Goal: Task Accomplishment & Management: Manage account settings

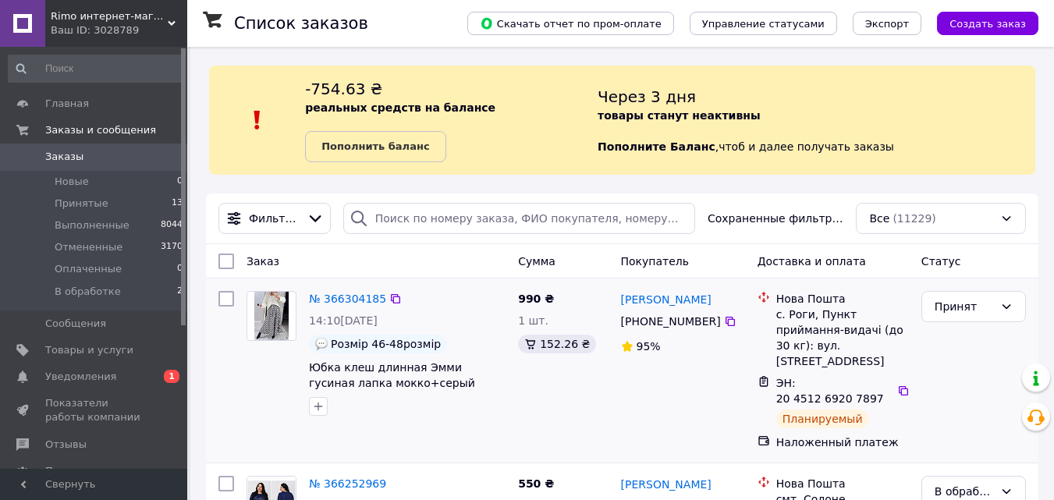
scroll to position [78, 0]
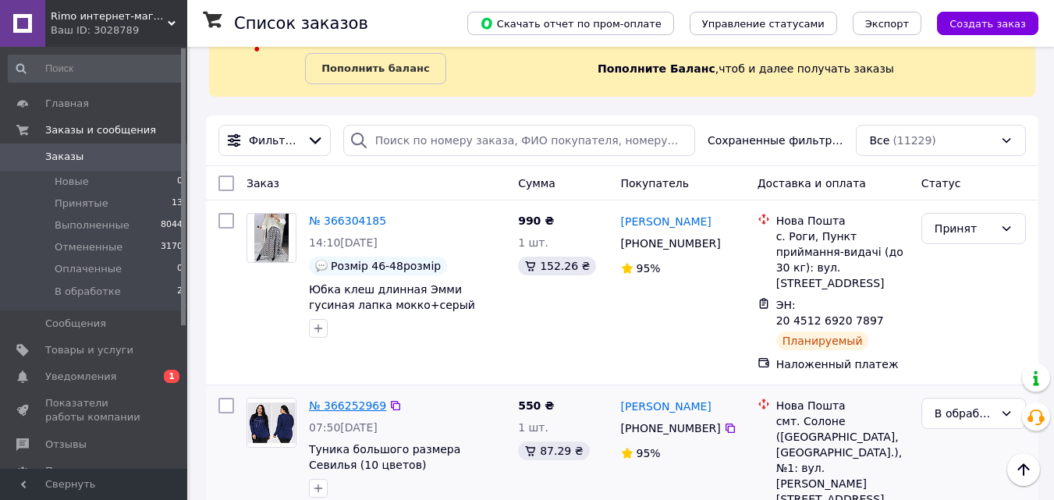
click at [349, 399] on link "№ 366252969" at bounding box center [347, 405] width 77 height 12
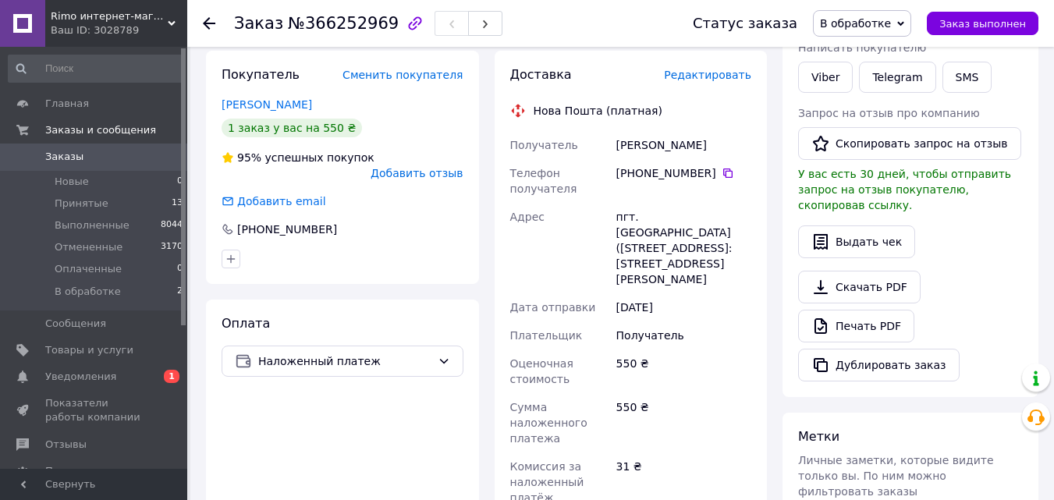
scroll to position [468, 0]
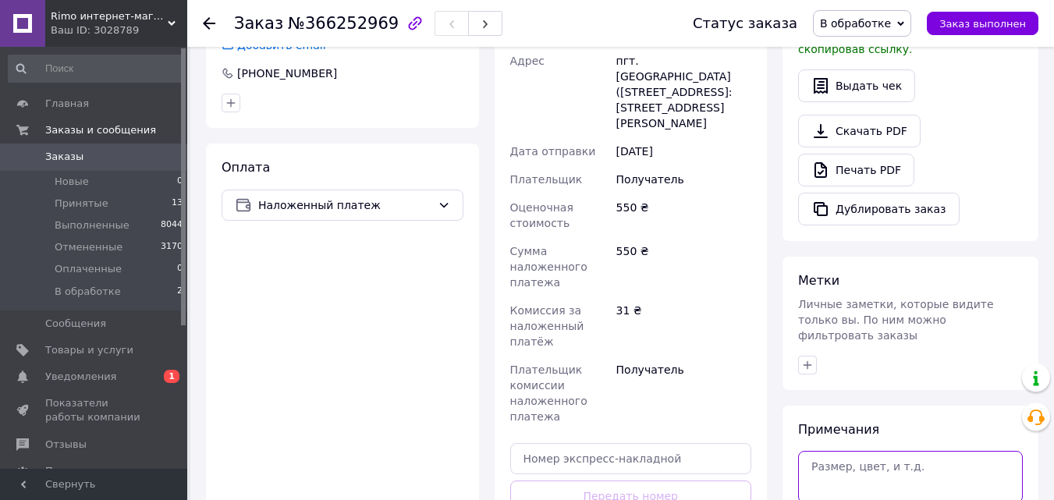
click at [859, 451] on textarea at bounding box center [910, 476] width 225 height 51
paste textarea "108см, обхват стегон 107см"
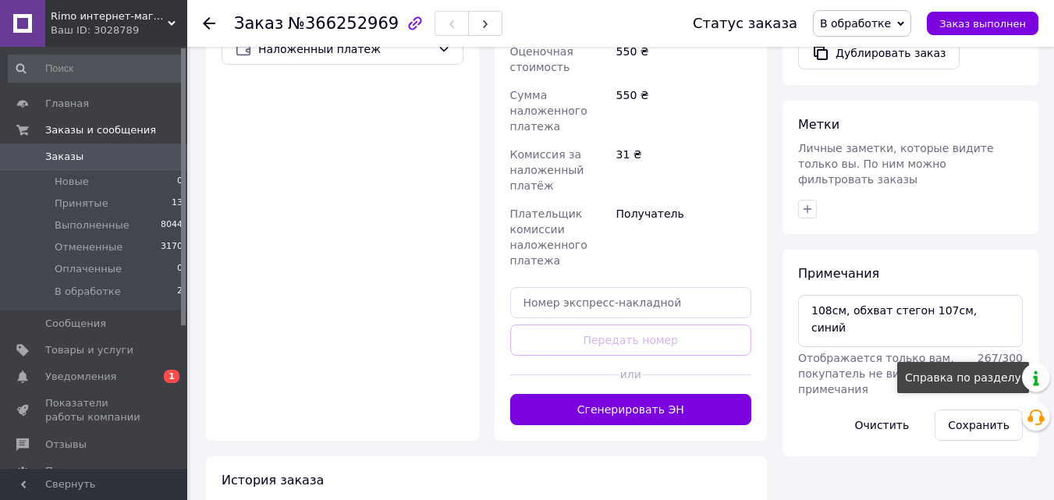
click at [982, 389] on div "Справка по разделу" at bounding box center [963, 377] width 132 height 31
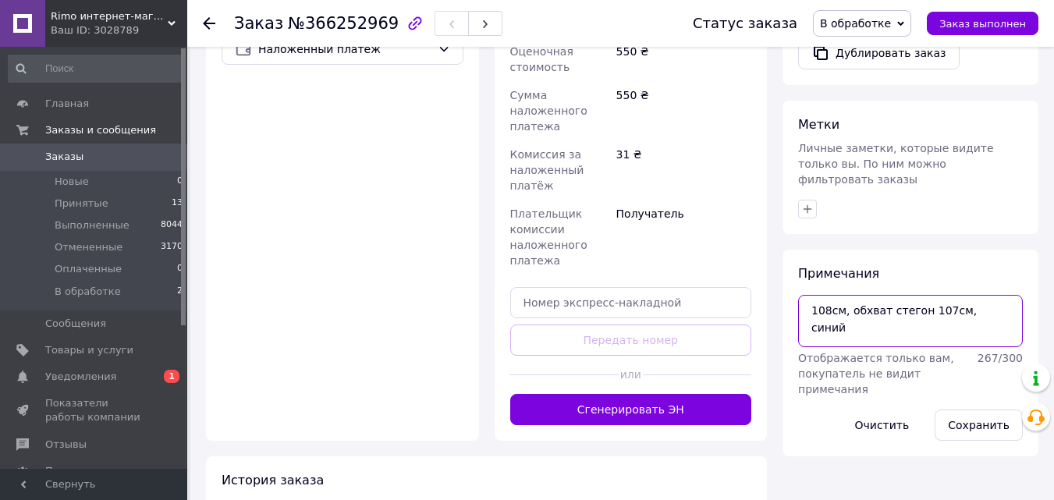
click at [989, 295] on textarea "108см, обхват стегон 107см, синий" at bounding box center [910, 320] width 225 height 51
type textarea "108см, обхват стегон 107см, синий-52"
click at [972, 409] on button "Сохранить" at bounding box center [978, 424] width 88 height 31
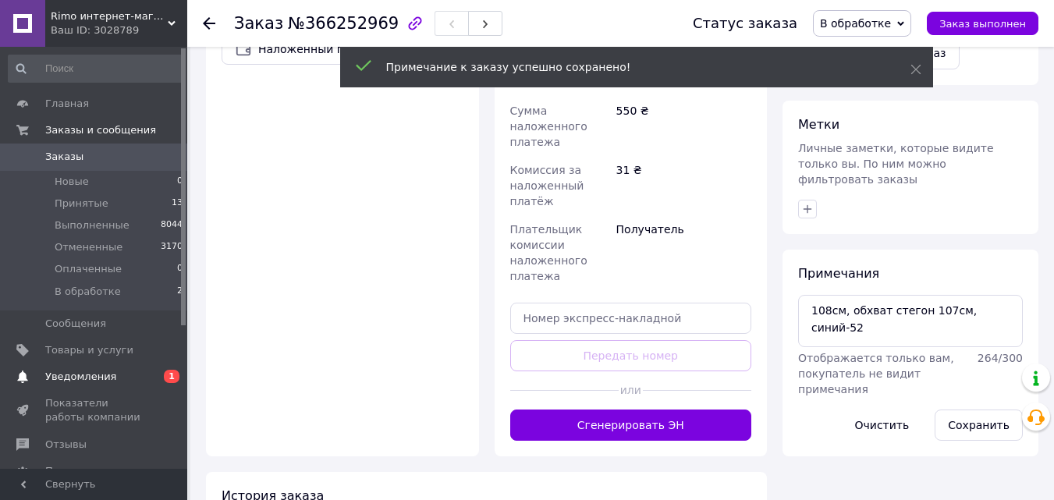
click at [97, 380] on span "Уведомления" at bounding box center [80, 377] width 71 height 14
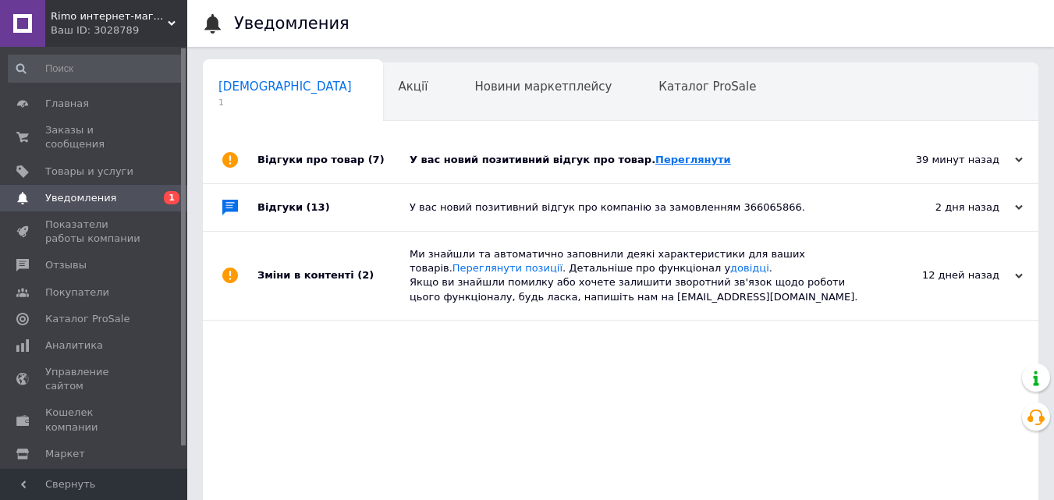
click at [655, 160] on link "Переглянути" at bounding box center [693, 160] width 76 height 12
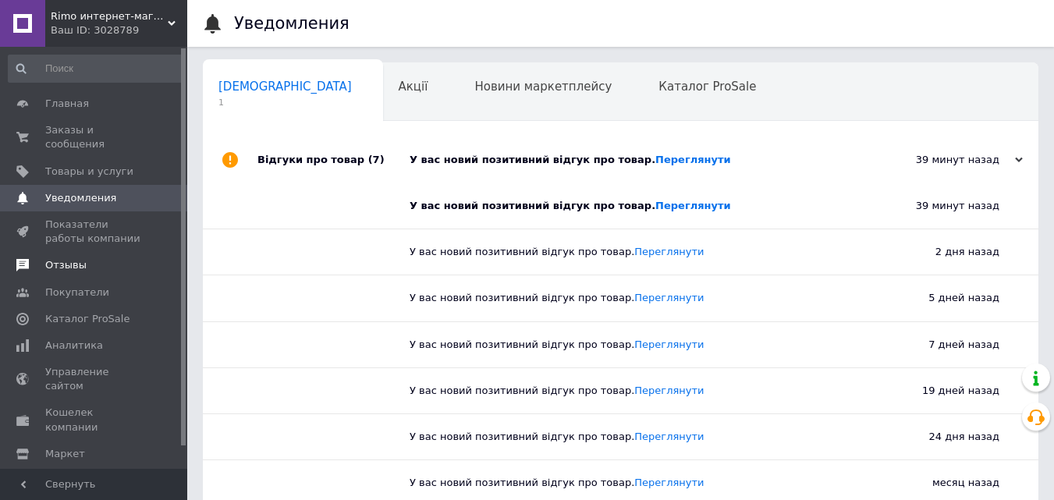
click at [83, 258] on span "Отзывы" at bounding box center [94, 265] width 99 height 14
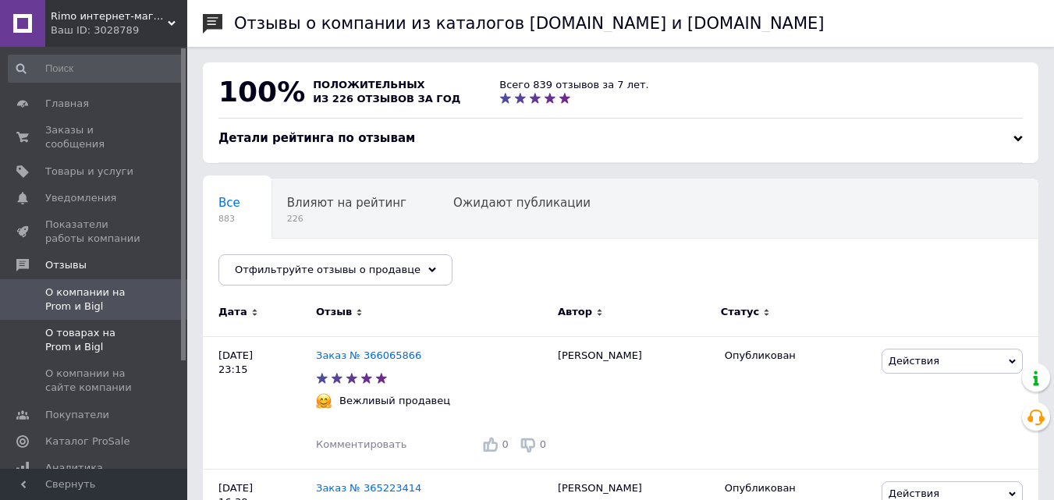
click at [131, 329] on span "О товарах на Prom и Bigl" at bounding box center [94, 340] width 99 height 28
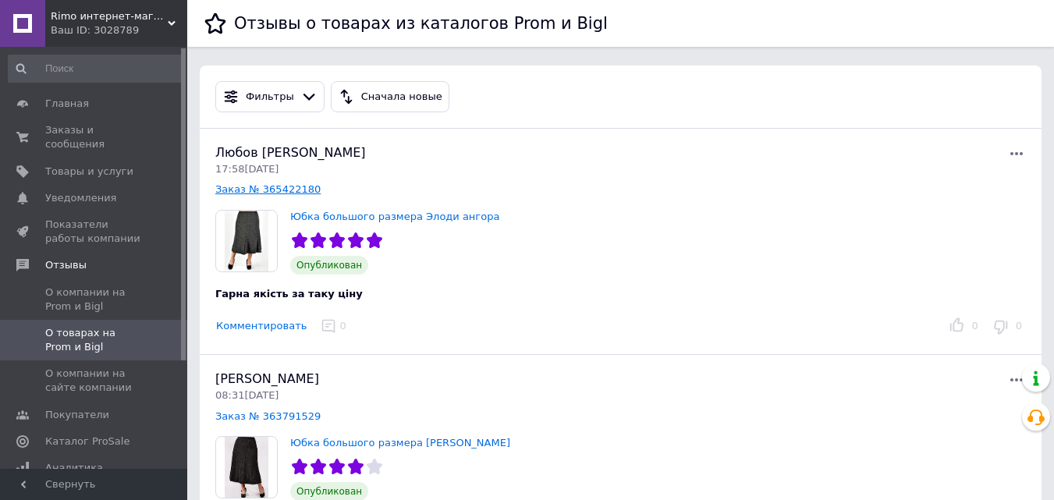
click at [280, 190] on link "Заказ № 365422180" at bounding box center [267, 189] width 105 height 12
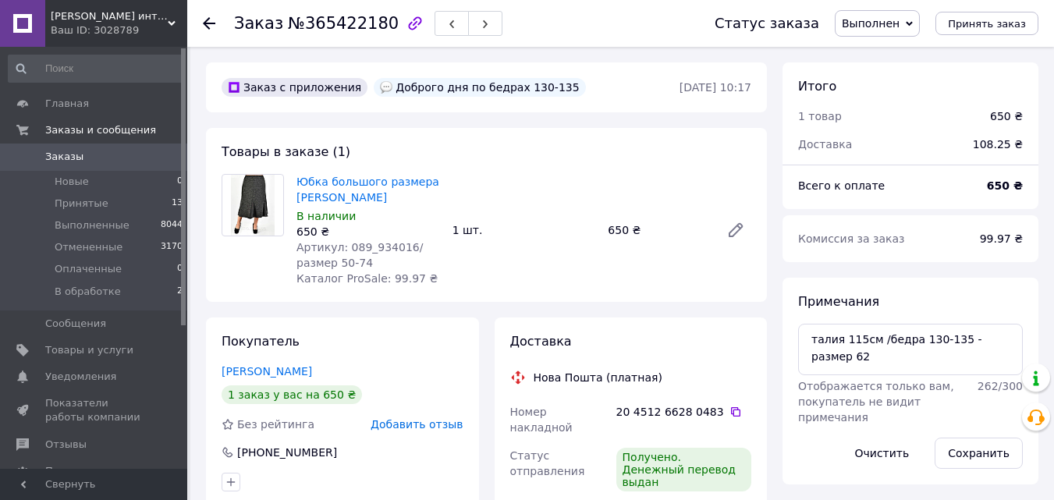
click at [88, 159] on span "Заказы" at bounding box center [94, 157] width 99 height 14
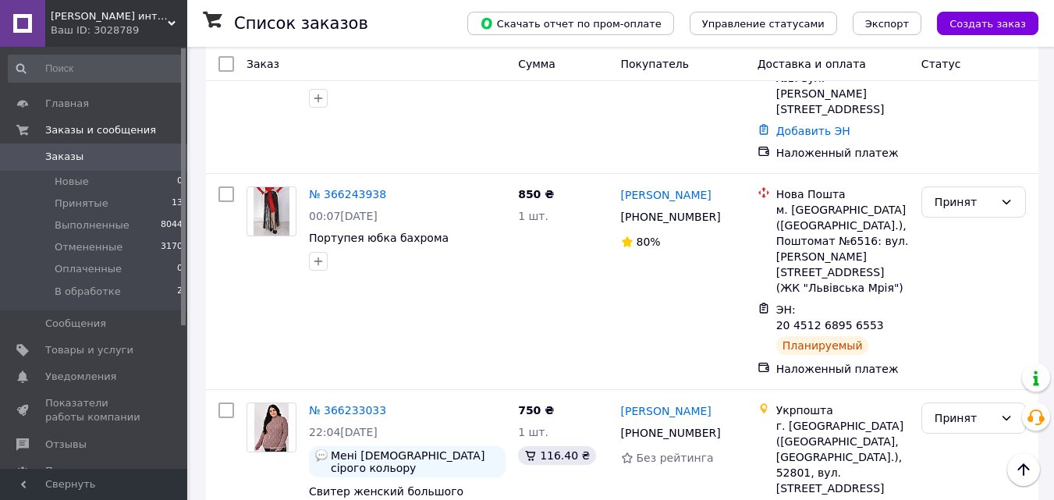
scroll to position [624, 0]
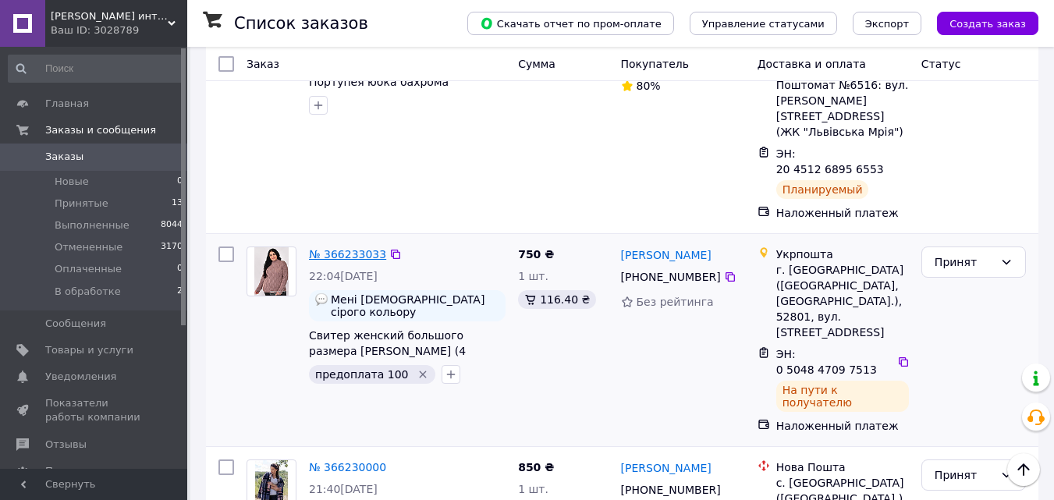
click at [335, 248] on link "№ 366233033" at bounding box center [347, 254] width 77 height 12
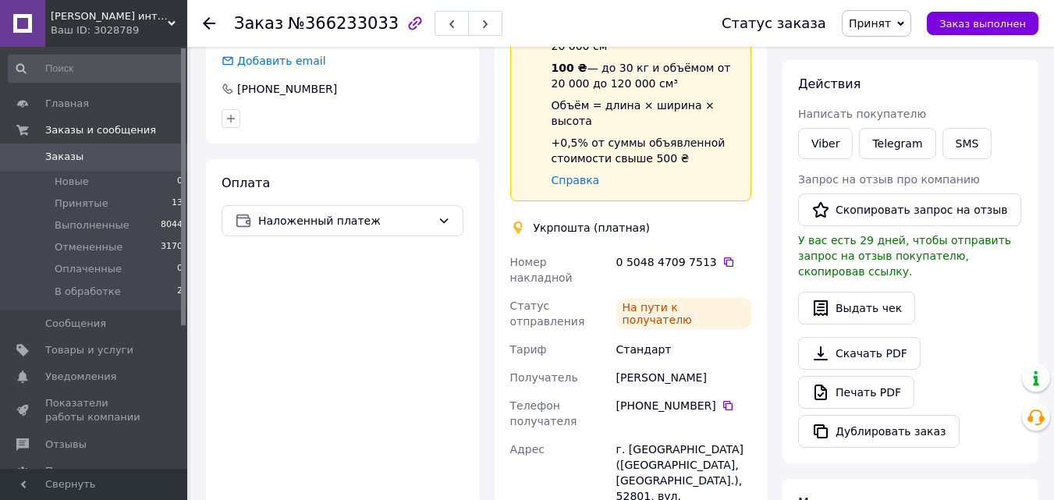
scroll to position [390, 0]
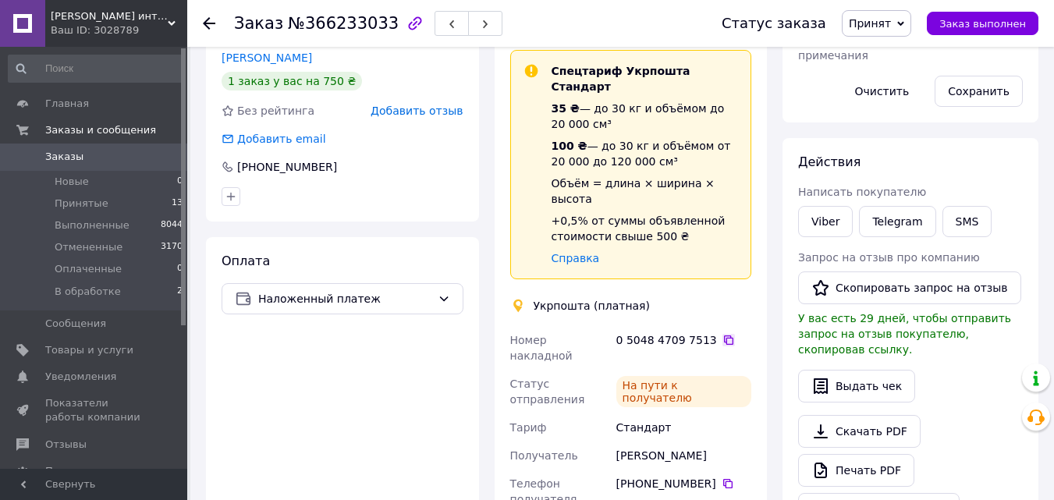
click at [722, 334] on icon at bounding box center [728, 340] width 12 height 12
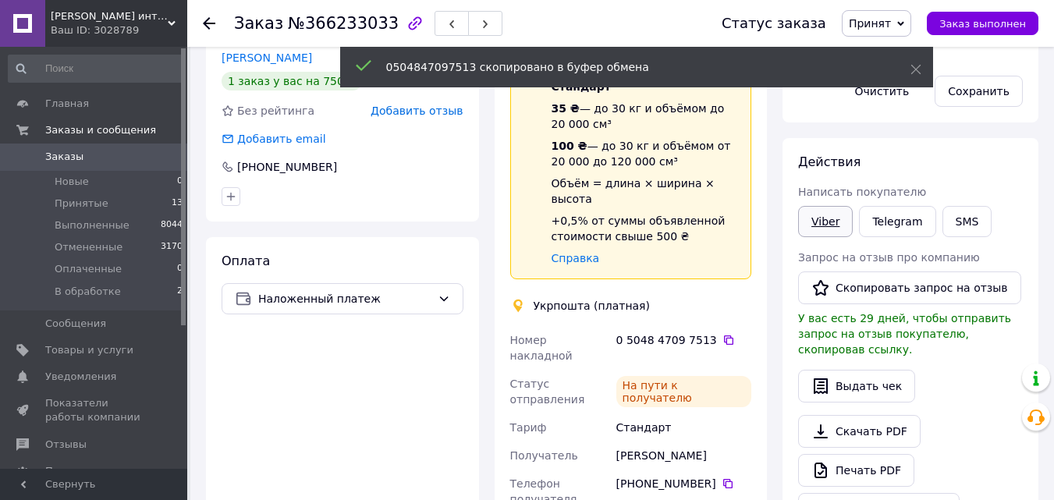
click at [817, 223] on link "Viber" at bounding box center [825, 221] width 55 height 31
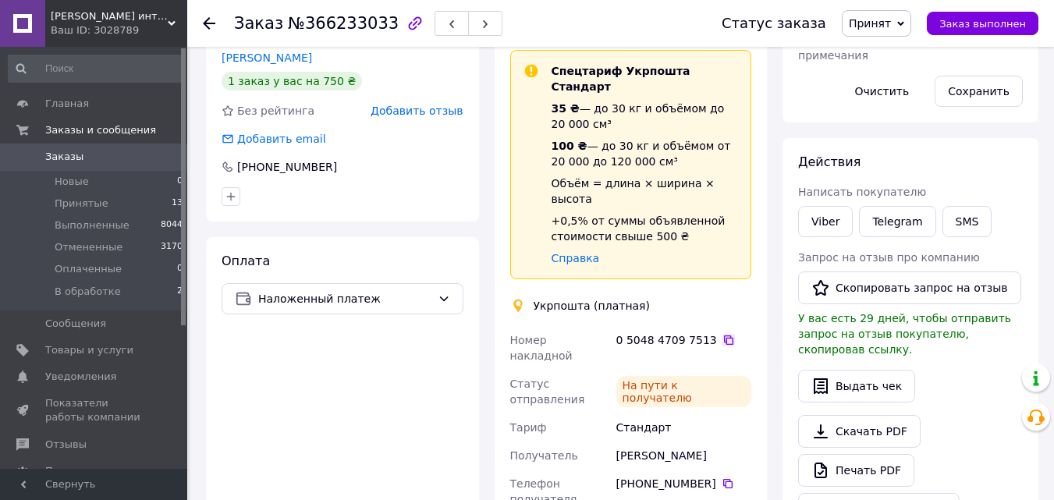
click at [724, 335] on icon at bounding box center [728, 339] width 9 height 9
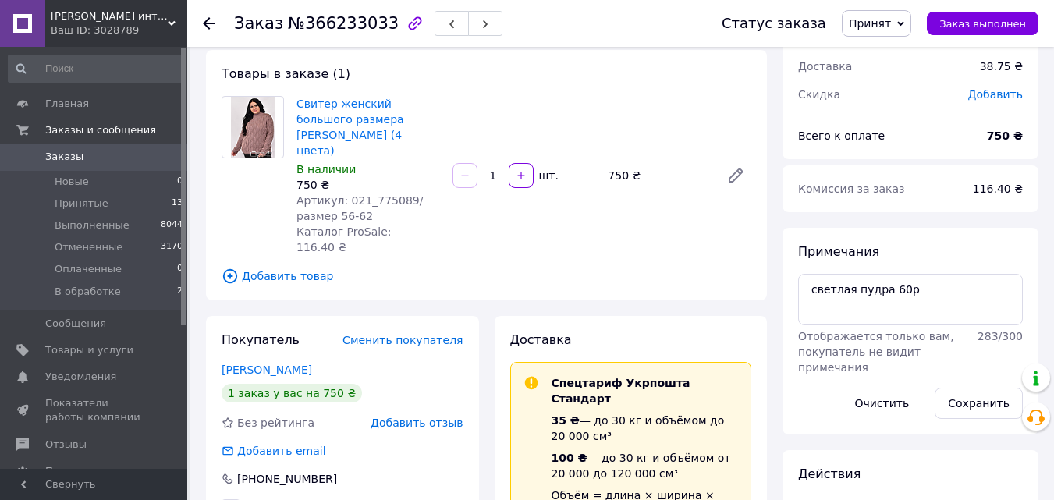
scroll to position [0, 0]
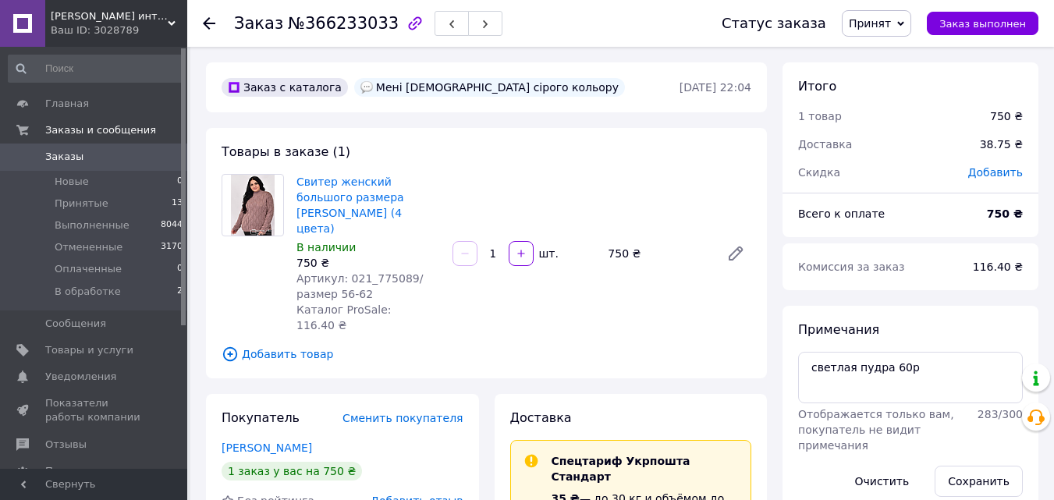
click at [891, 23] on span "Принят" at bounding box center [870, 23] width 42 height 12
click at [905, 48] on li "Выполнен" at bounding box center [883, 54] width 83 height 23
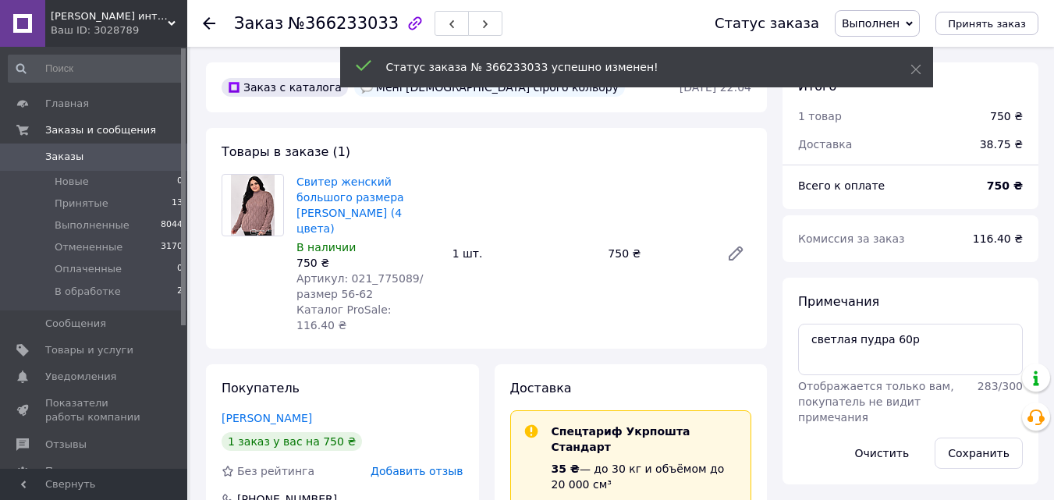
click at [80, 161] on span "Заказы" at bounding box center [94, 157] width 99 height 14
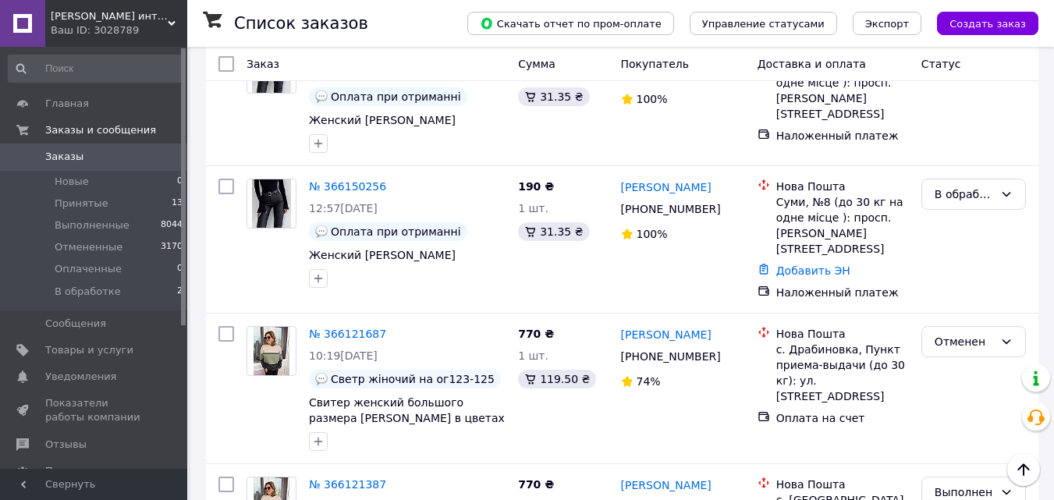
scroll to position [1638, 0]
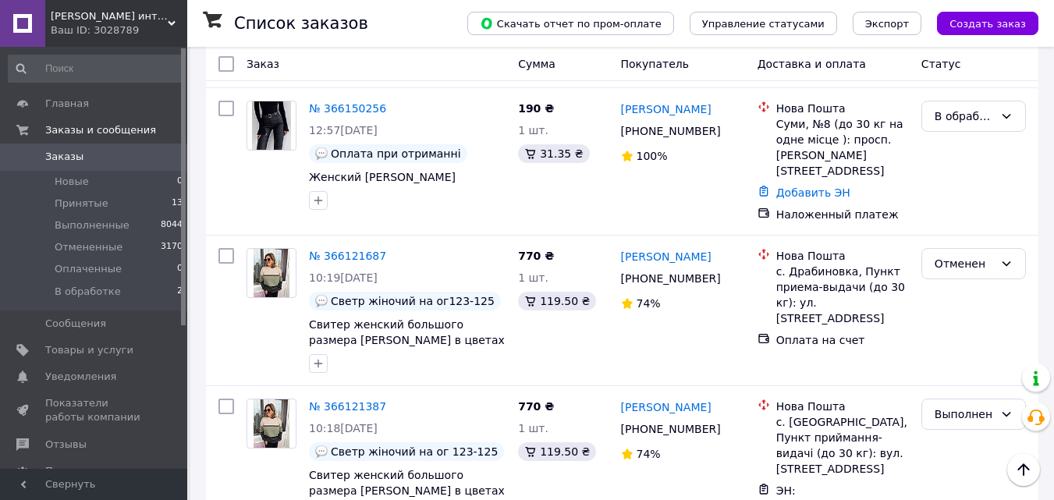
click at [67, 160] on span "Заказы" at bounding box center [64, 157] width 38 height 14
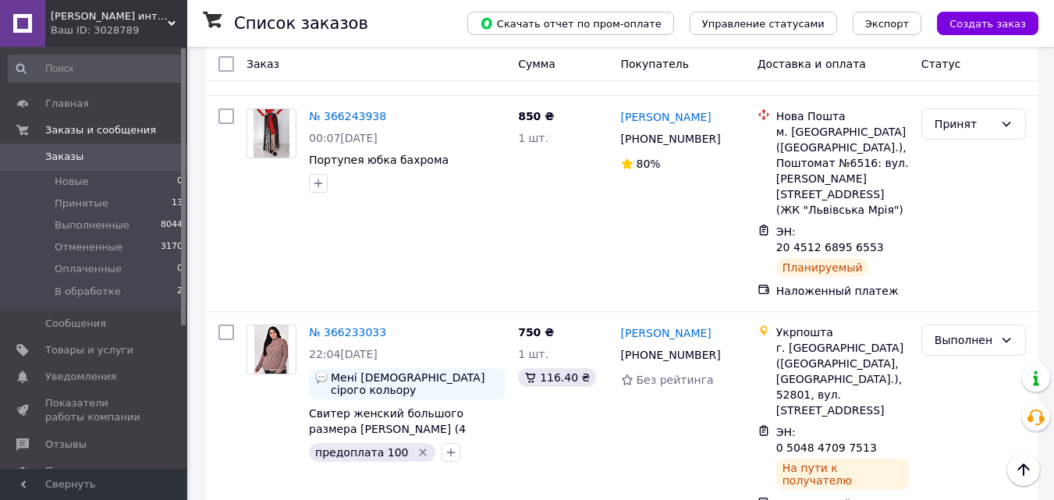
scroll to position [702, 0]
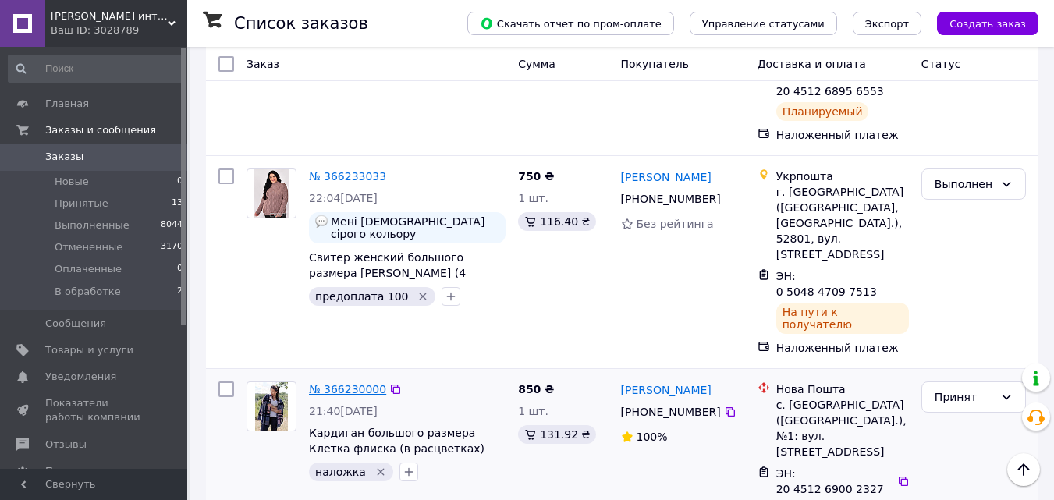
click at [353, 383] on link "№ 366230000" at bounding box center [347, 389] width 77 height 12
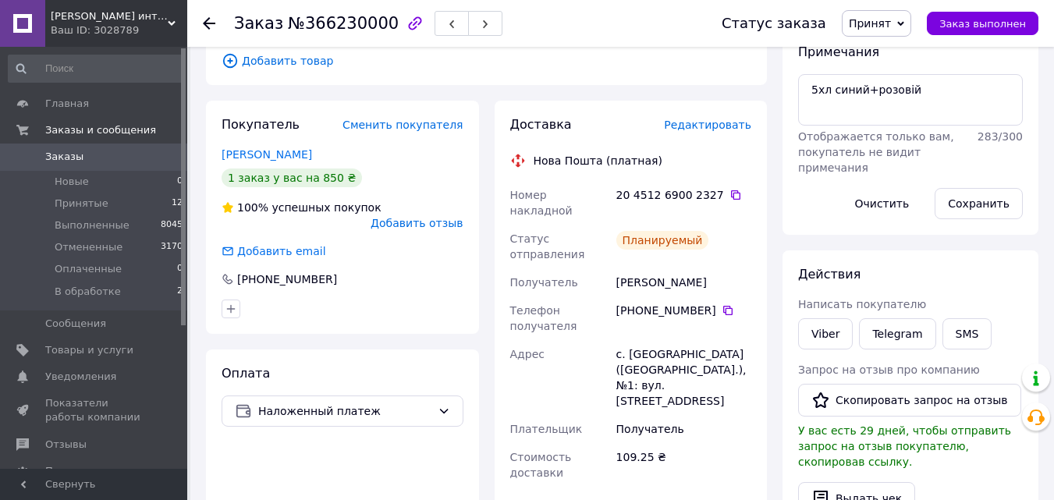
scroll to position [200, 0]
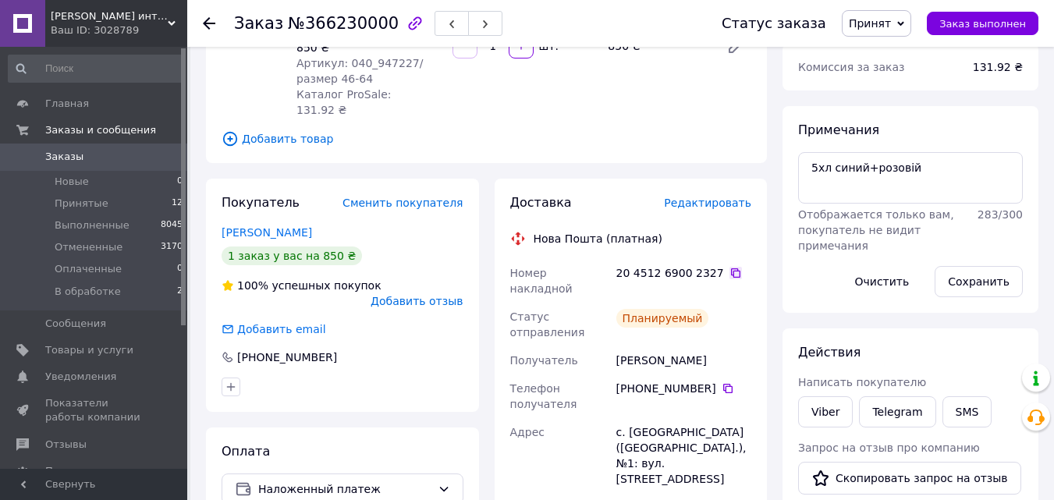
click at [729, 267] on icon at bounding box center [735, 273] width 12 height 12
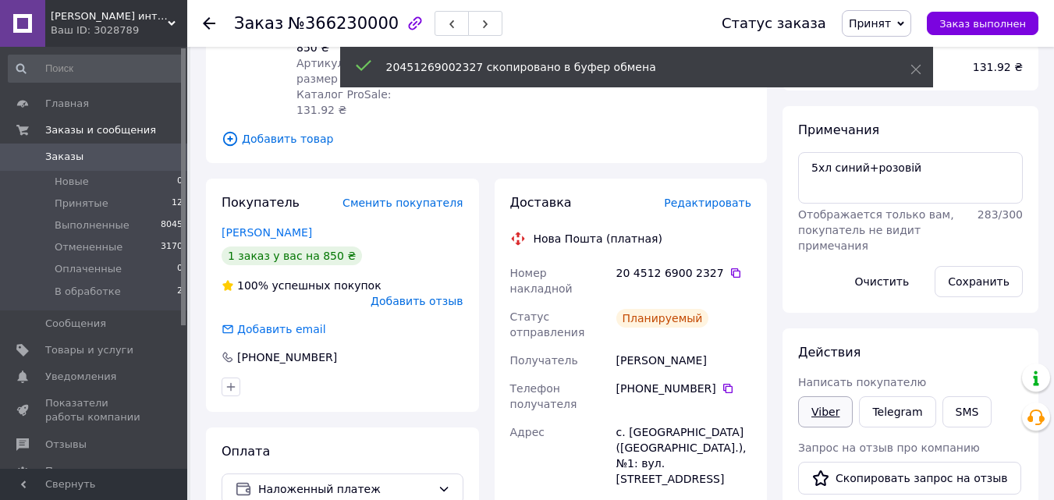
click at [836, 413] on link "Viber" at bounding box center [825, 411] width 55 height 31
